Goal: Information Seeking & Learning: Learn about a topic

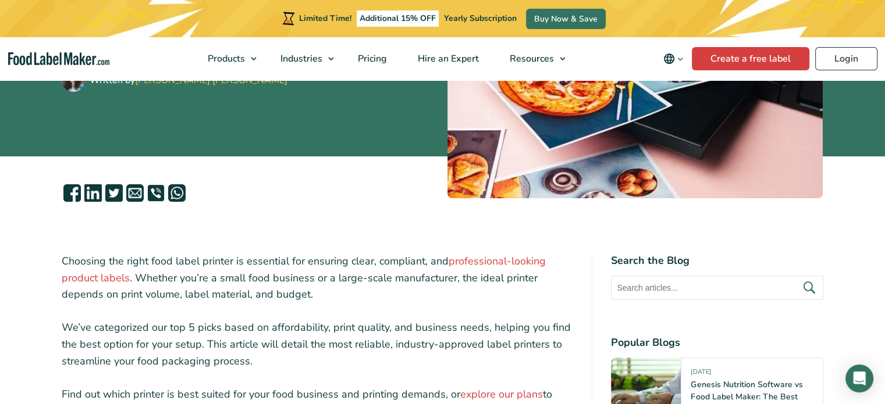
scroll to position [116, 0]
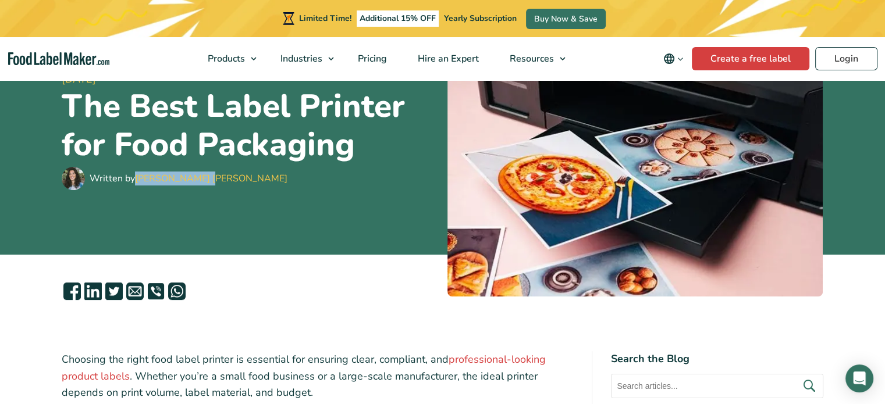
drag, startPoint x: 219, startPoint y: 194, endPoint x: 137, endPoint y: 195, distance: 82.1
click at [137, 190] on div "Written by Maria Abi Hanna" at bounding box center [250, 178] width 376 height 23
copy link "[PERSON_NAME] [PERSON_NAME]"
click at [177, 185] on link "[PERSON_NAME] [PERSON_NAME]" at bounding box center [211, 178] width 152 height 13
click at [171, 185] on link "[PERSON_NAME] [PERSON_NAME]" at bounding box center [211, 178] width 152 height 13
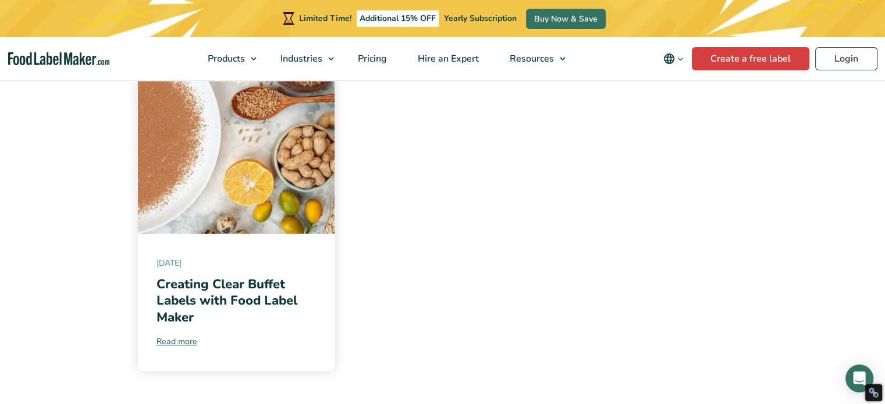
scroll to position [1455, 0]
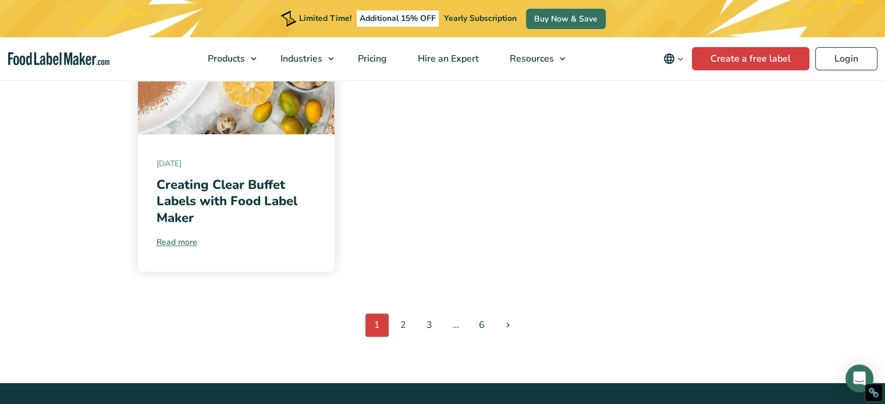
drag, startPoint x: 500, startPoint y: 324, endPoint x: 497, endPoint y: 310, distance: 15.0
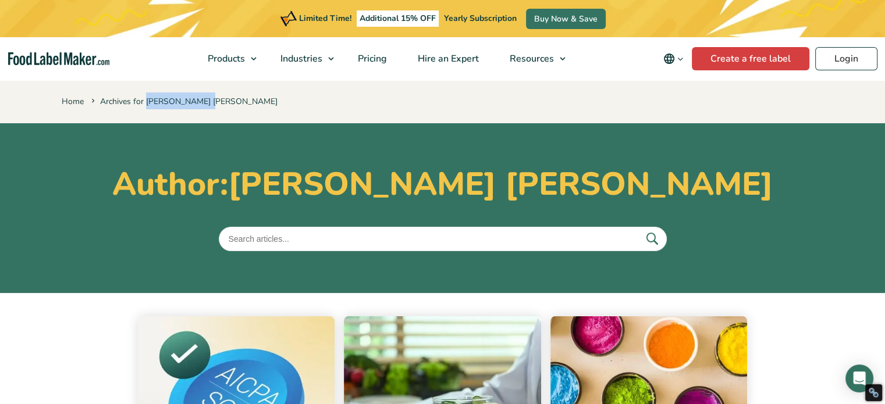
click at [145, 109] on p "Home Archives for Maria Abi Hanna" at bounding box center [443, 101] width 762 height 17
copy span "[PERSON_NAME] [PERSON_NAME]"
